Goal: Use online tool/utility: Use online tool/utility

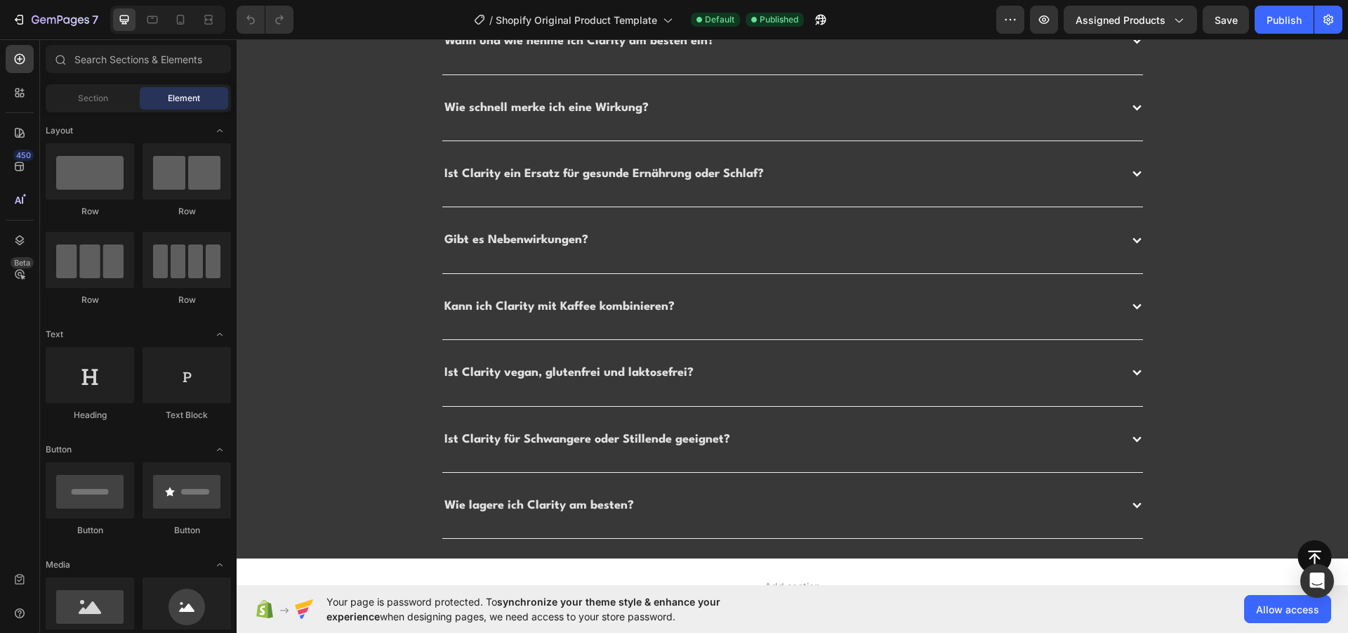
scroll to position [4439, 0]
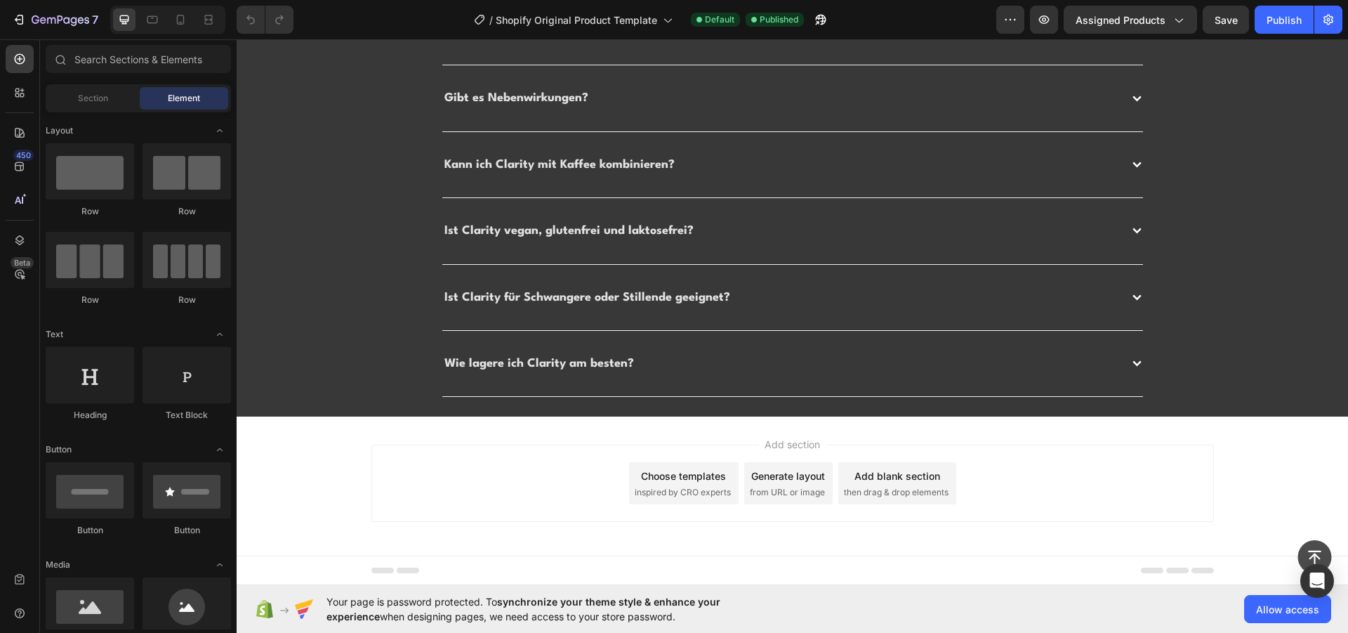
click at [1303, 544] on button at bounding box center [1315, 557] width 34 height 34
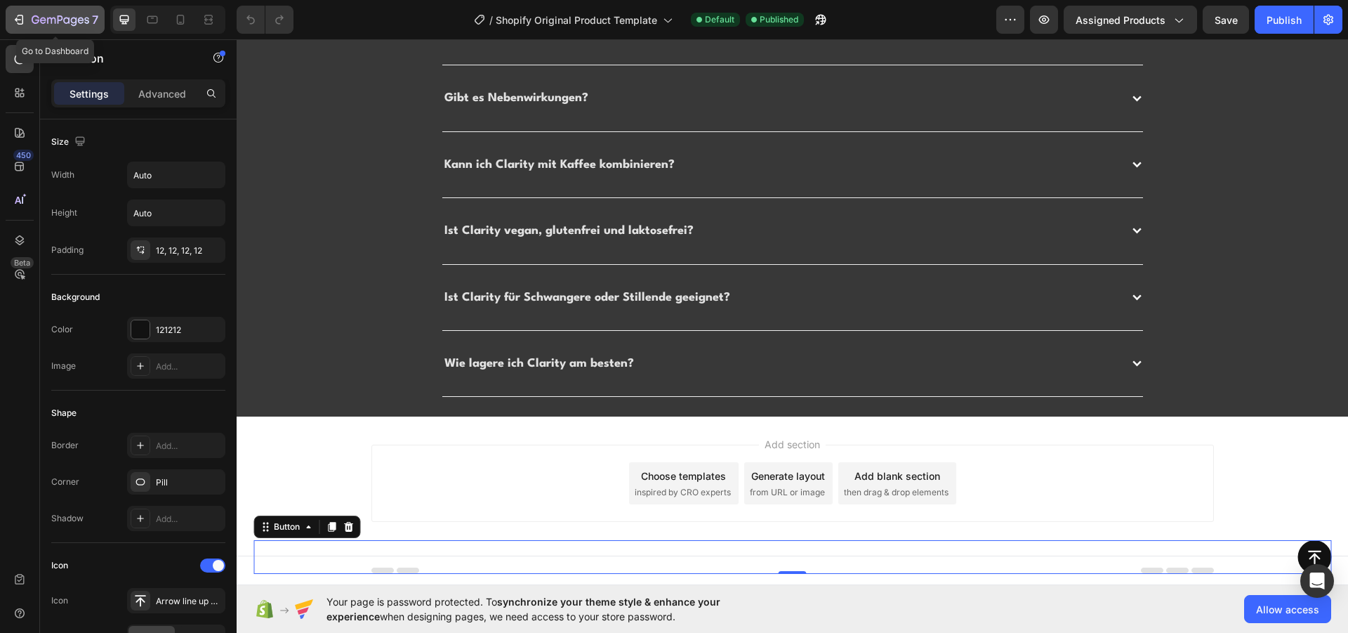
click at [29, 21] on div "7" at bounding box center [55, 19] width 86 height 17
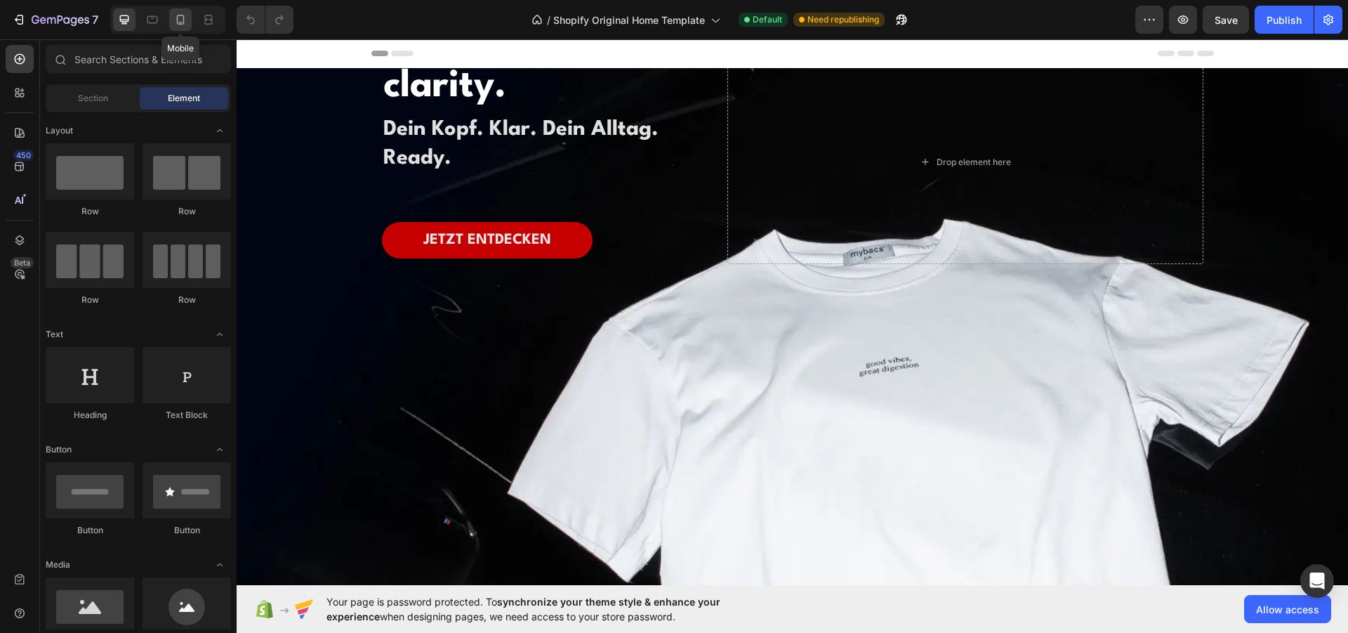
click at [185, 15] on icon at bounding box center [180, 20] width 14 height 14
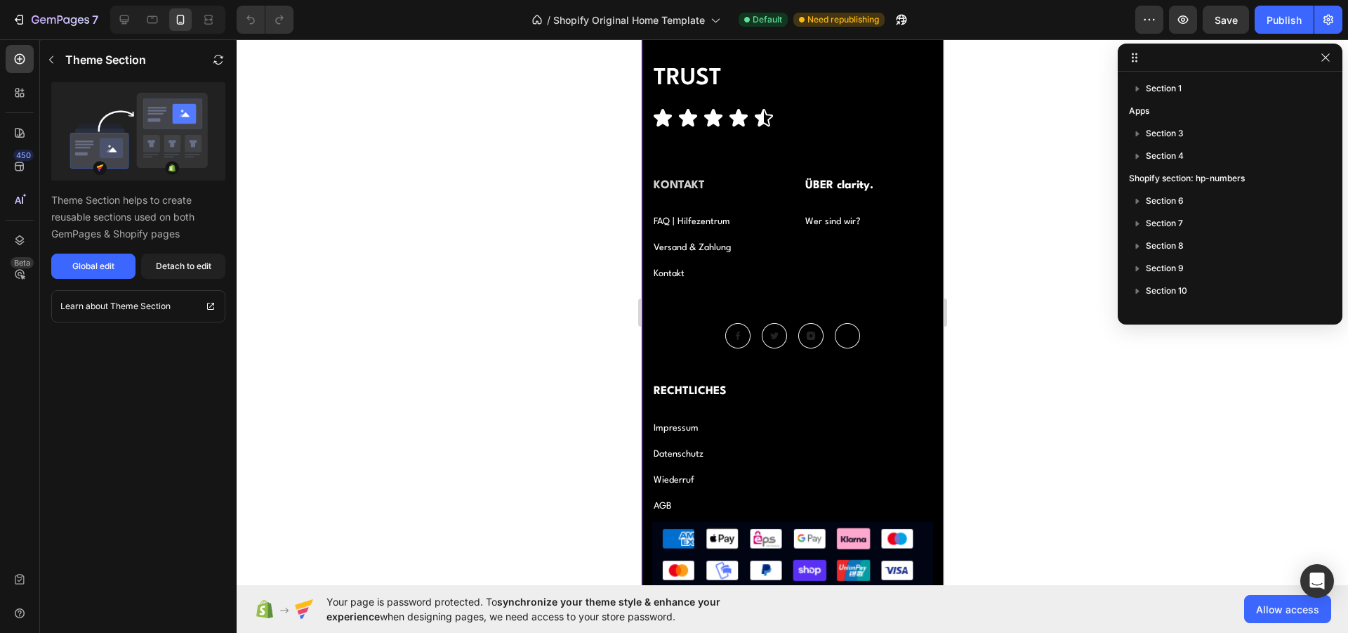
scroll to position [150, 0]
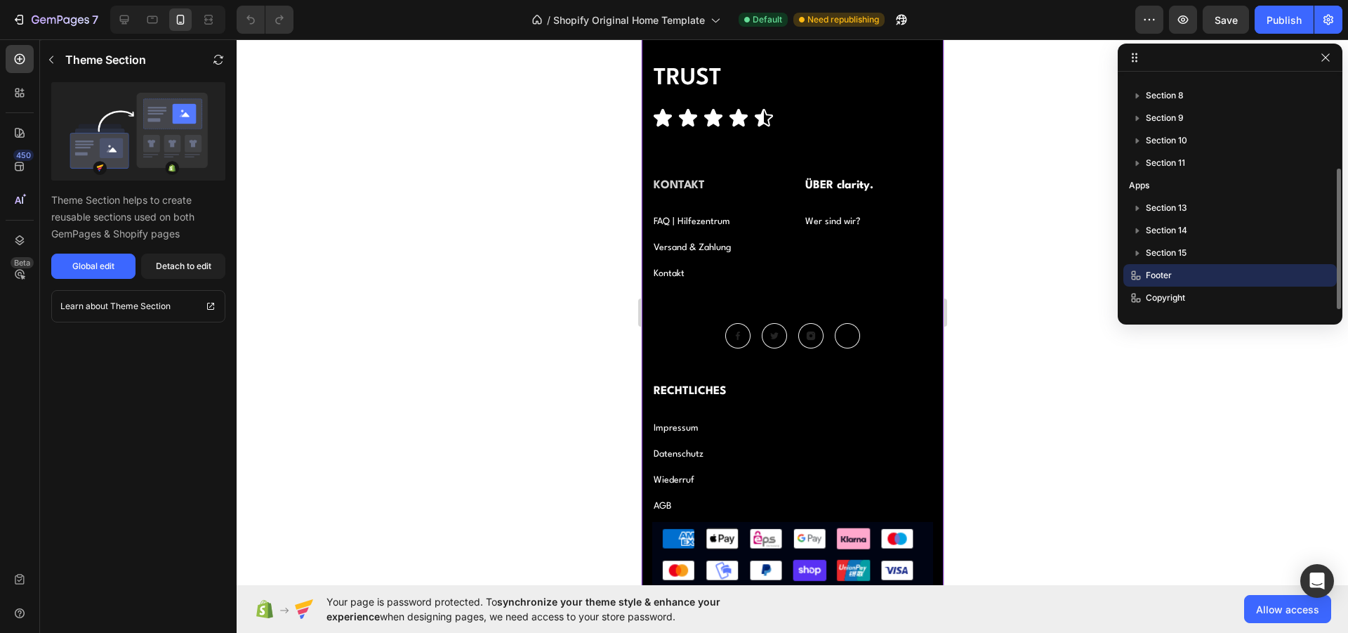
click at [737, 335] on img at bounding box center [737, 335] width 25 height 25
click at [50, 22] on icon "button" at bounding box center [61, 21] width 58 height 12
